Goal: Navigation & Orientation: Go to known website

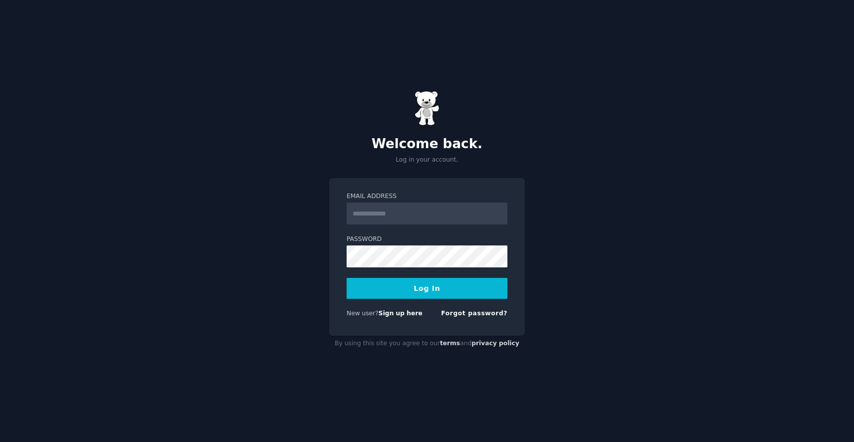
click at [445, 215] on input "Email Address" at bounding box center [427, 214] width 161 height 22
type input "**********"
click at [431, 295] on button "Log In" at bounding box center [427, 288] width 161 height 21
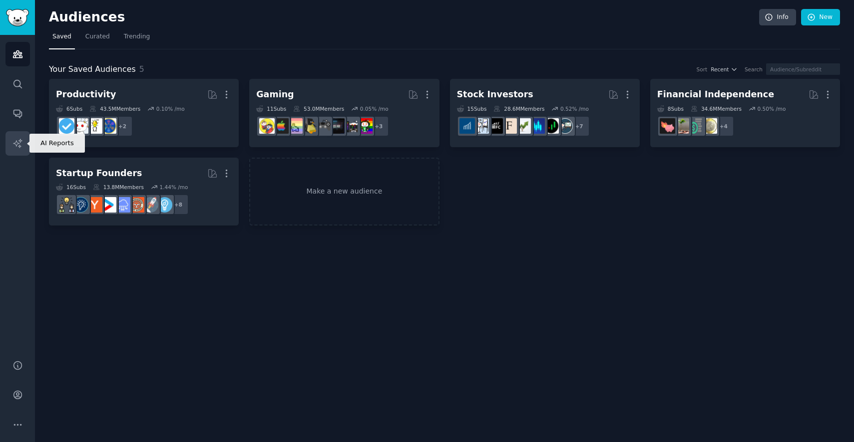
click at [23, 144] on link "AI Reports" at bounding box center [17, 143] width 24 height 24
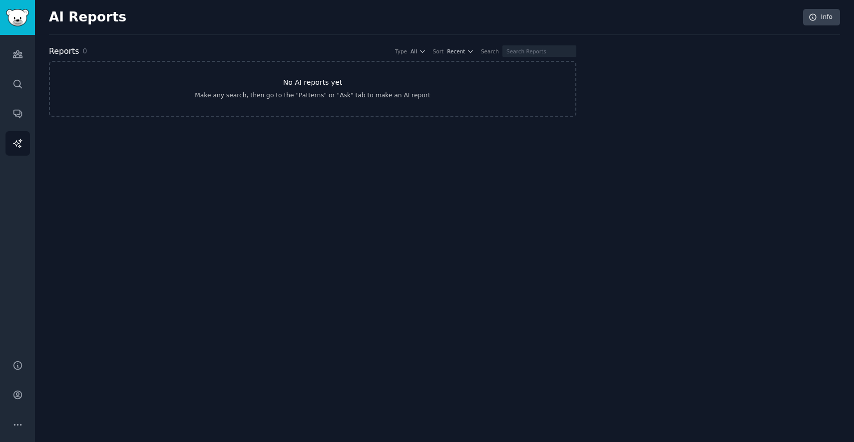
click at [204, 102] on link "No AI reports yet Make any search, then go to the "Patterns" or "Ask" tab to ma…" at bounding box center [312, 89] width 527 height 56
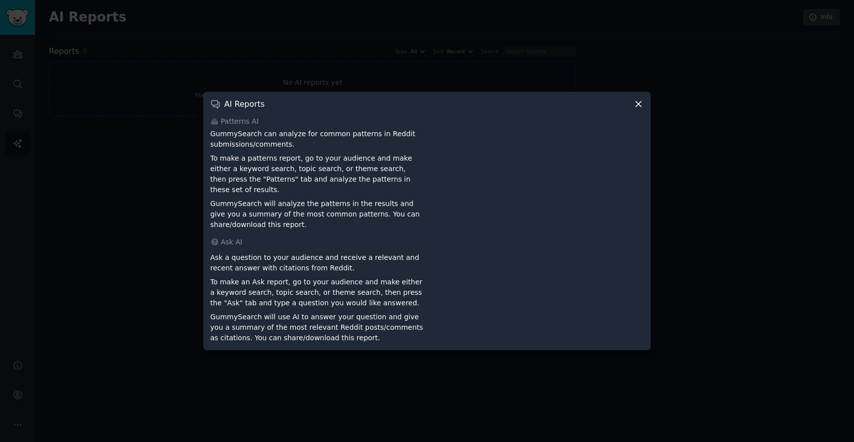
click at [637, 107] on icon at bounding box center [638, 103] width 5 height 5
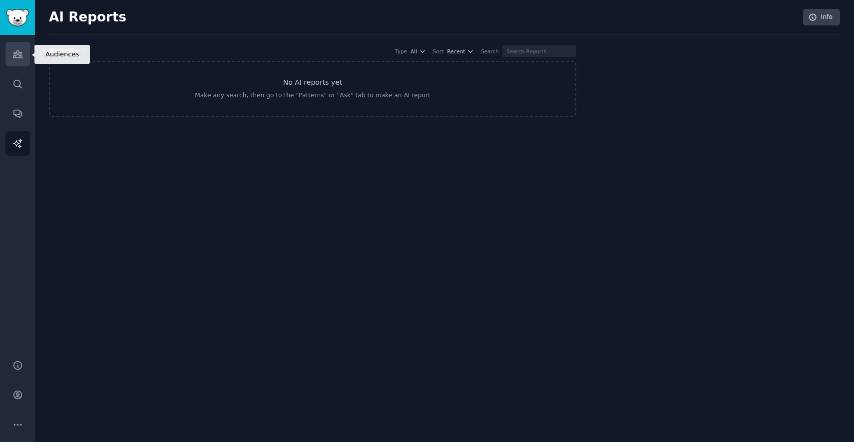
click at [25, 53] on link "Audiences" at bounding box center [17, 54] width 24 height 24
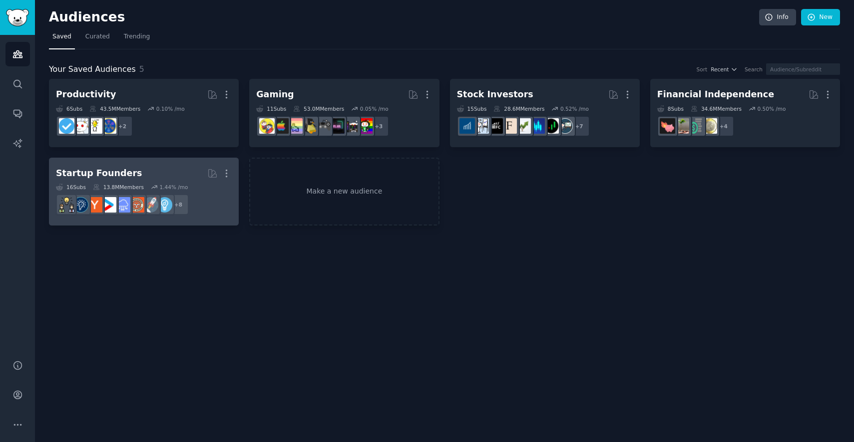
click at [221, 211] on dd "+ 8" at bounding box center [144, 205] width 176 height 28
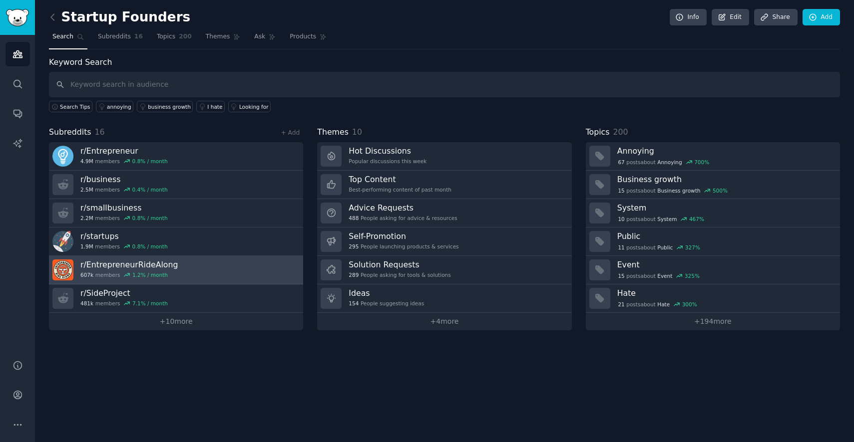
click at [230, 269] on link "r/ EntrepreneurRideAlong 607k members 1.2 % / month" at bounding box center [176, 270] width 254 height 28
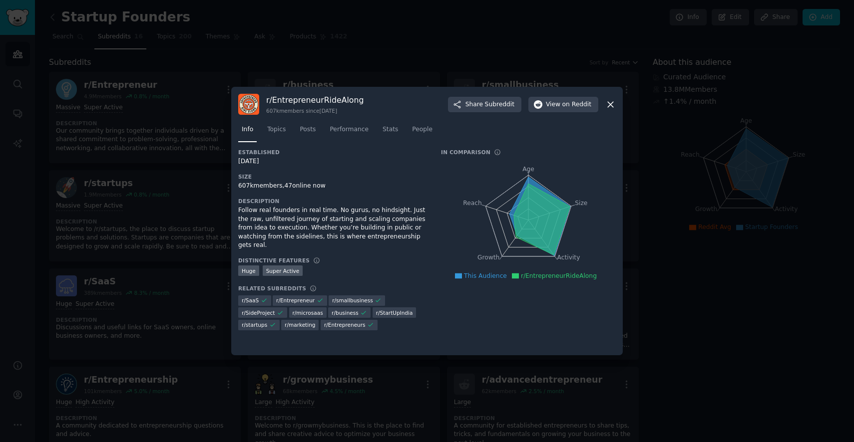
drag, startPoint x: 614, startPoint y: 104, endPoint x: 569, endPoint y: 112, distance: 45.2
click at [566, 123] on div "r/ EntrepreneurRideAlong 607k members since 04/15/2012 Share Subreddit View on …" at bounding box center [427, 221] width 392 height 269
click at [569, 106] on span "on Reddit" at bounding box center [576, 104] width 29 height 9
